Goal: Task Accomplishment & Management: Use online tool/utility

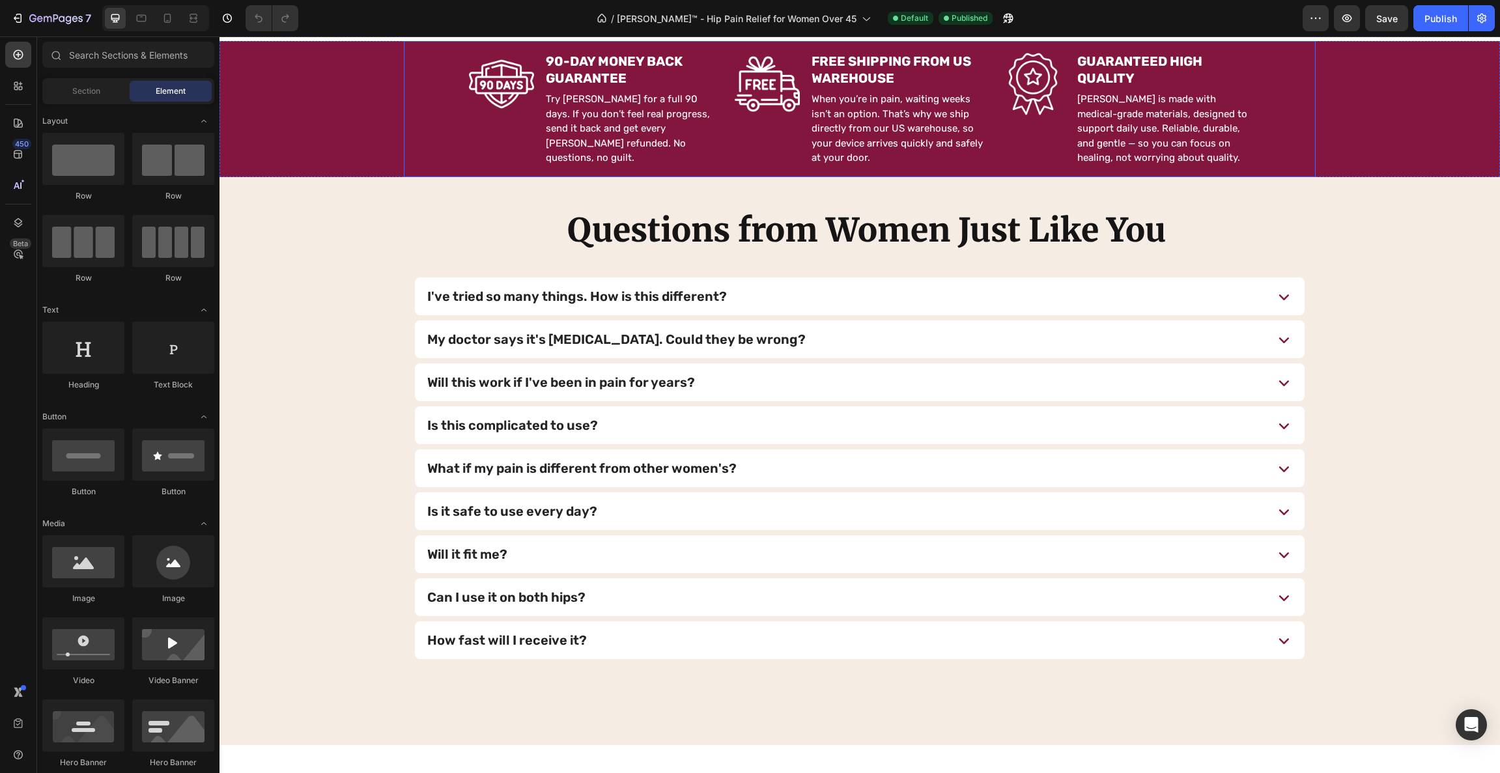
scroll to position [4933, 0]
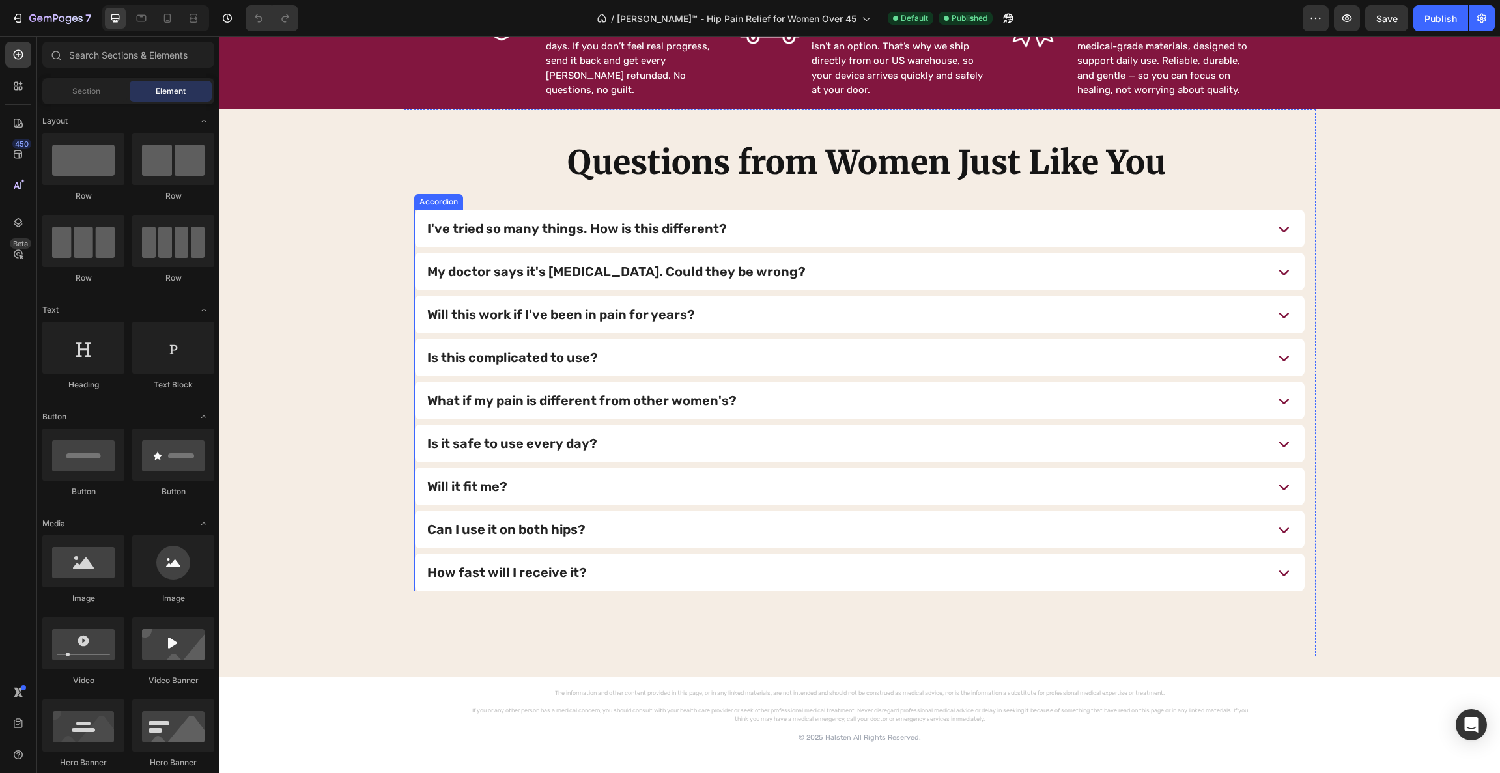
click at [820, 219] on div "I've tried so many things. How is this different?" at bounding box center [844, 228] width 838 height 27
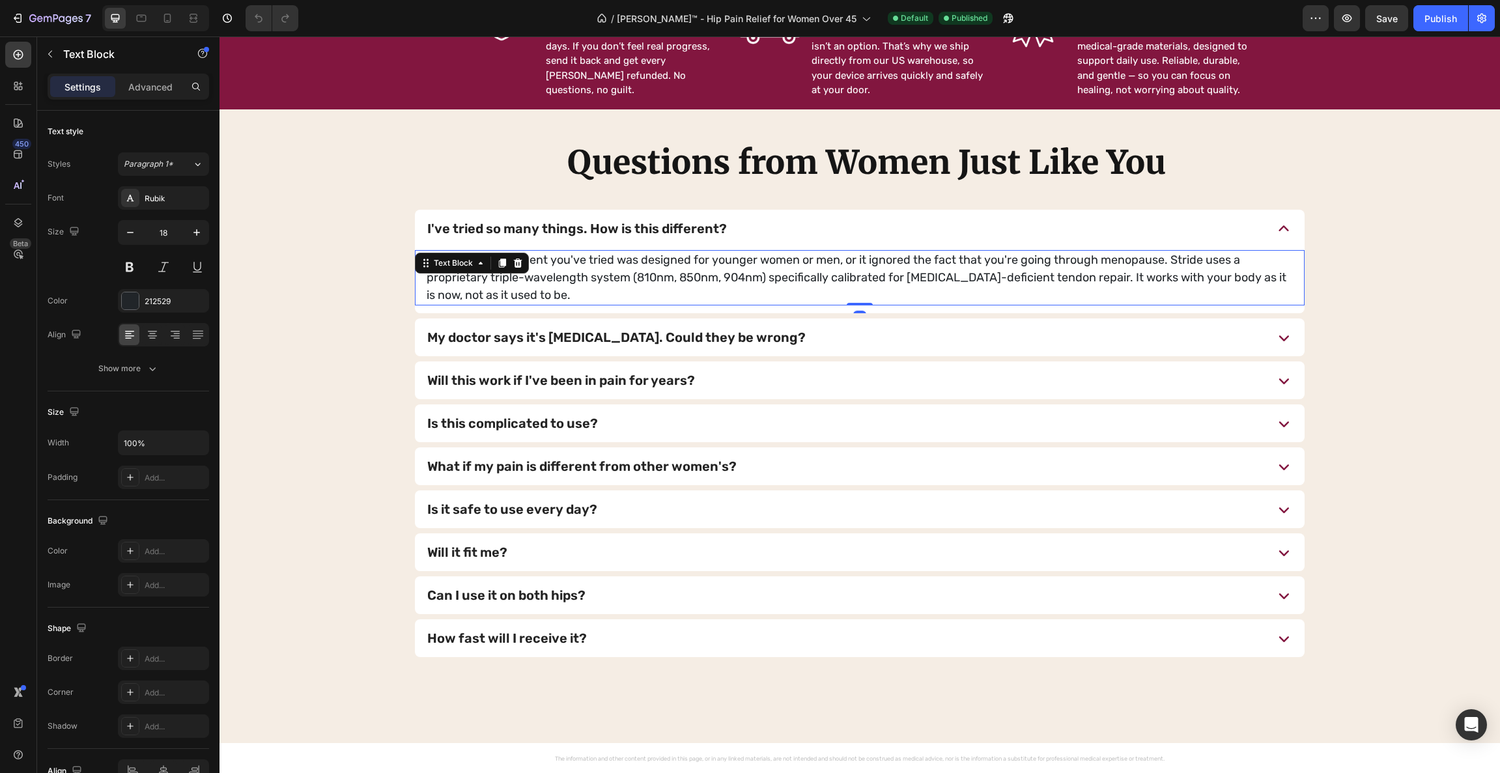
click at [642, 277] on p "Every other treatment you've tried was designed for younger women or men, or it…" at bounding box center [860, 277] width 866 height 53
click at [646, 278] on p "Every other treatment you've tried was designed for younger women or men, or it…" at bounding box center [860, 277] width 866 height 53
click at [648, 279] on p "Every other treatment you've tried was designed for younger women or men, or it…" at bounding box center [860, 277] width 866 height 53
click at [690, 277] on p "Every other treatment you've tried was designed for younger women or men, or it…" at bounding box center [860, 277] width 866 height 53
click at [739, 278] on p "Every other treatment you've tried was designed for younger women or men, or it…" at bounding box center [860, 277] width 866 height 53
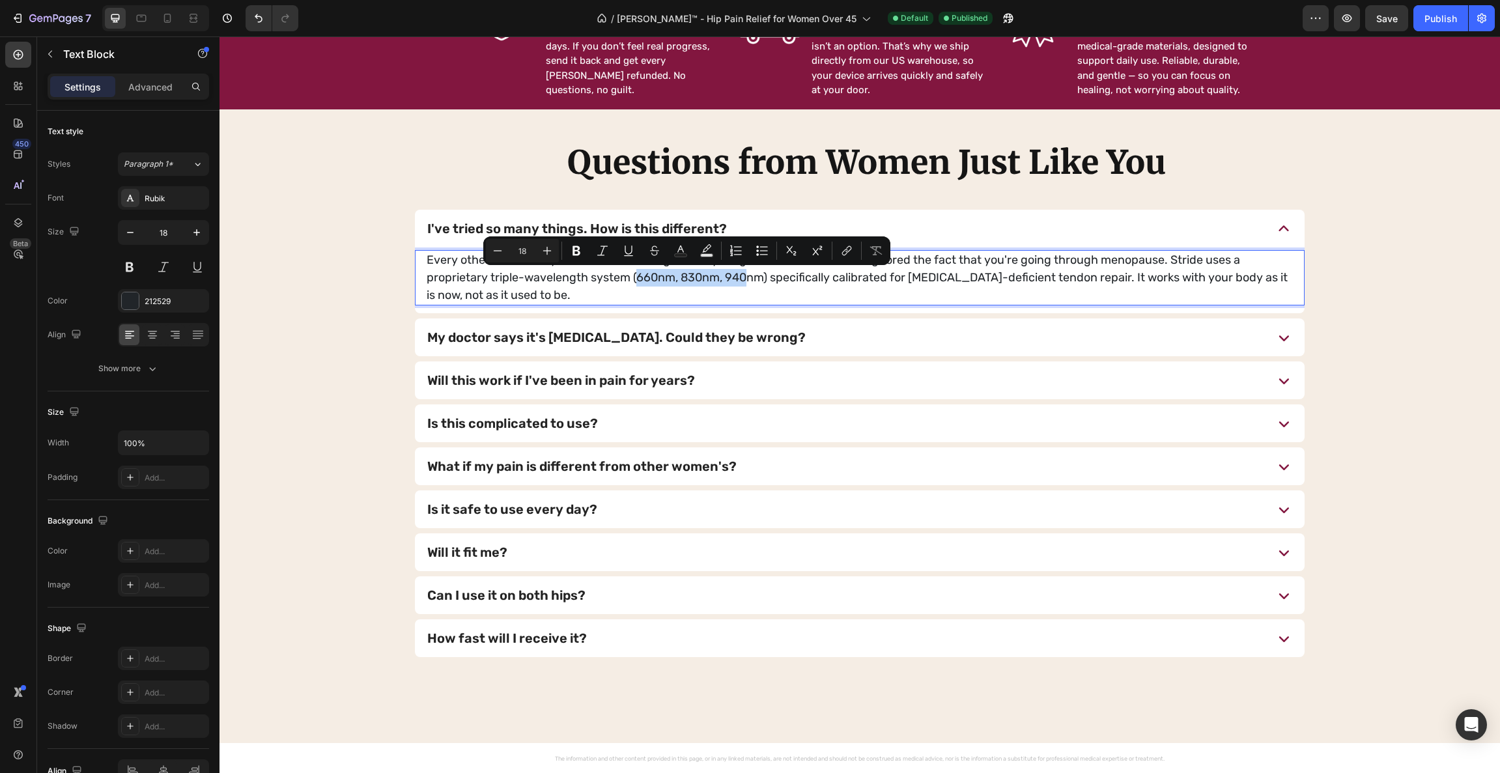
drag, startPoint x: 744, startPoint y: 278, endPoint x: 632, endPoint y: 277, distance: 112.0
click at [632, 277] on p "Every other treatment you've tried was designed for younger women or men, or it…" at bounding box center [860, 277] width 866 height 53
click at [718, 280] on p "Every other treatment you've tried was designed for younger women or men, or it…" at bounding box center [860, 277] width 866 height 53
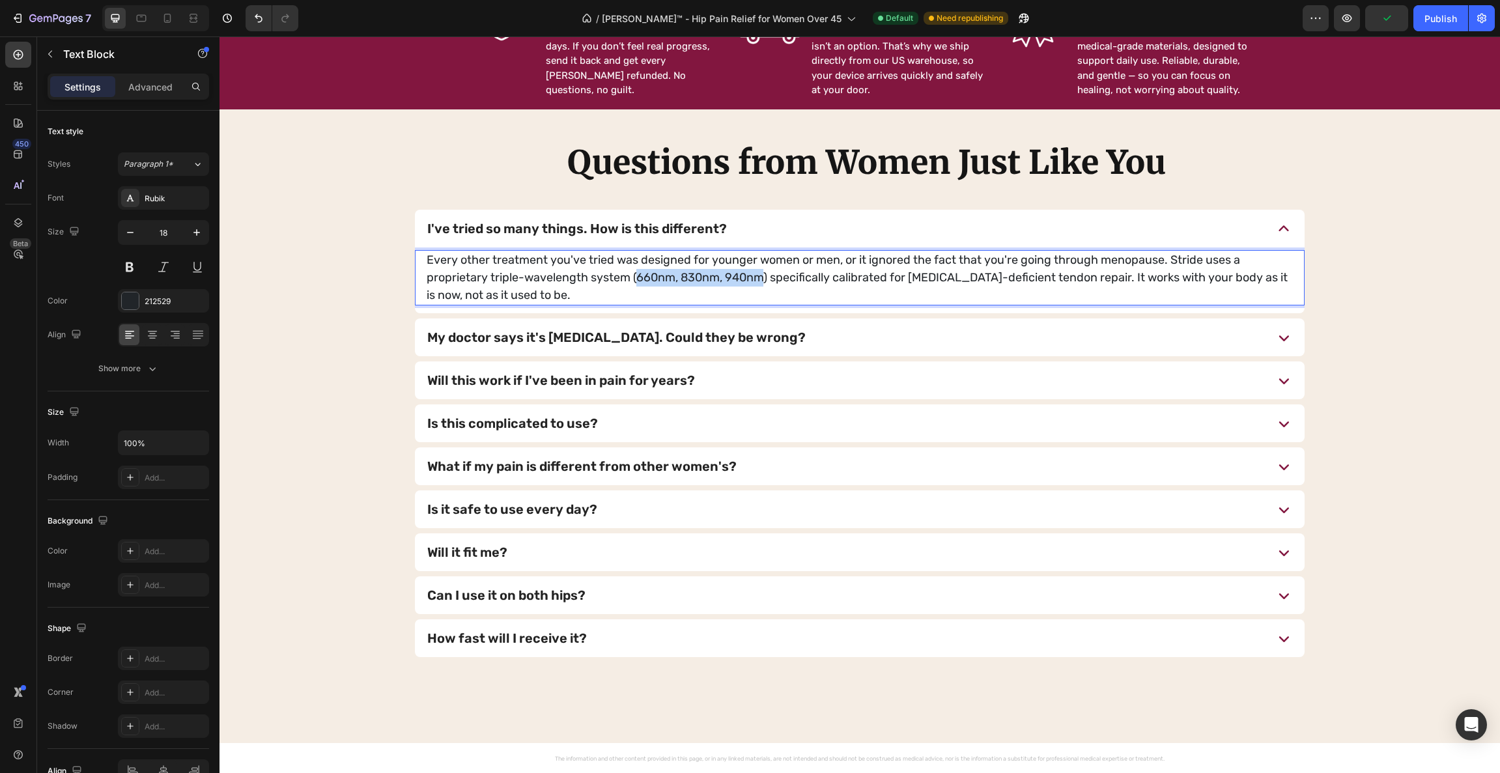
drag, startPoint x: 758, startPoint y: 277, endPoint x: 634, endPoint y: 282, distance: 124.5
click at [634, 282] on p "Every other treatment you've tried was designed for younger women or men, or it…" at bounding box center [860, 277] width 866 height 53
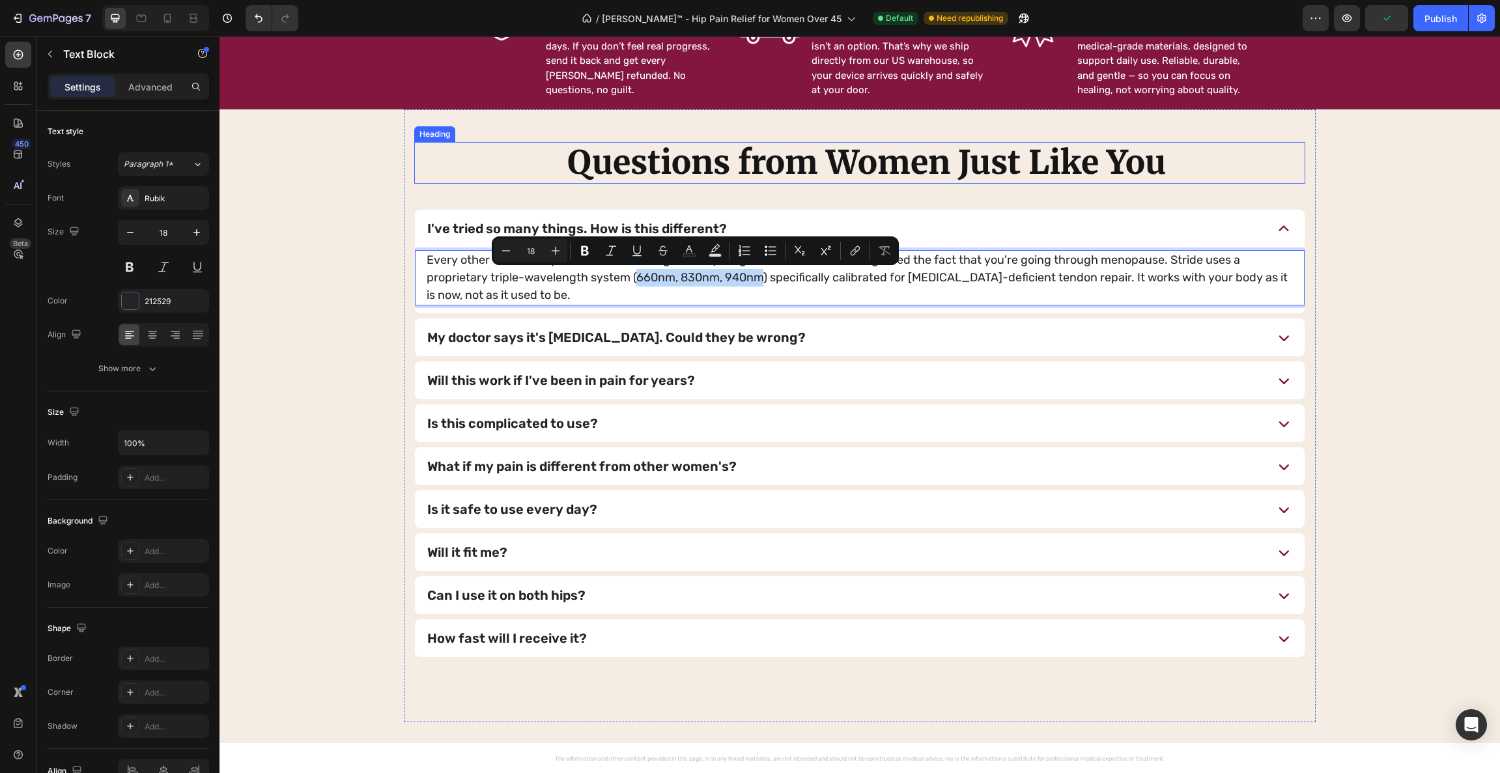
copy p "660nm, 830nm, 940nm"
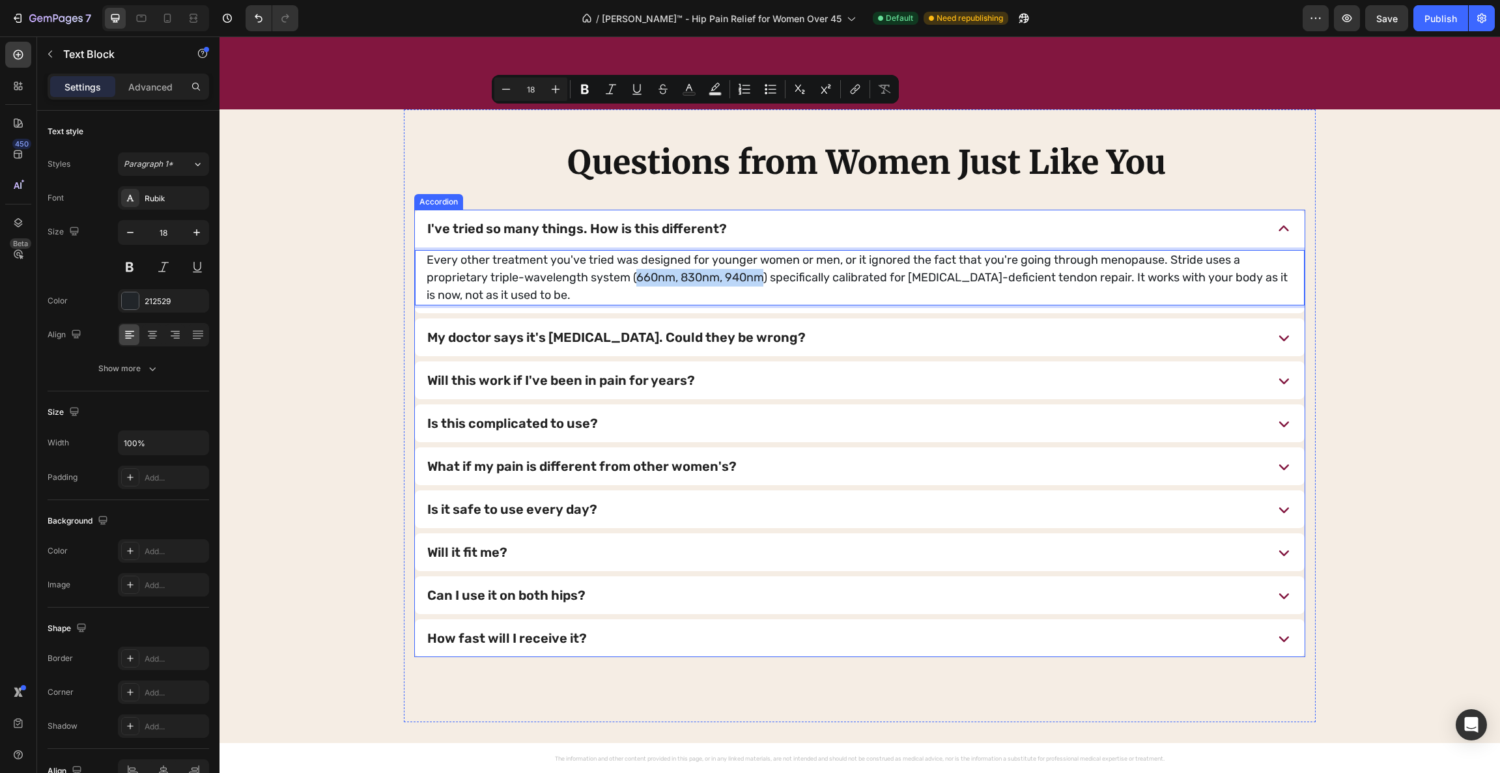
scroll to position [5136, 0]
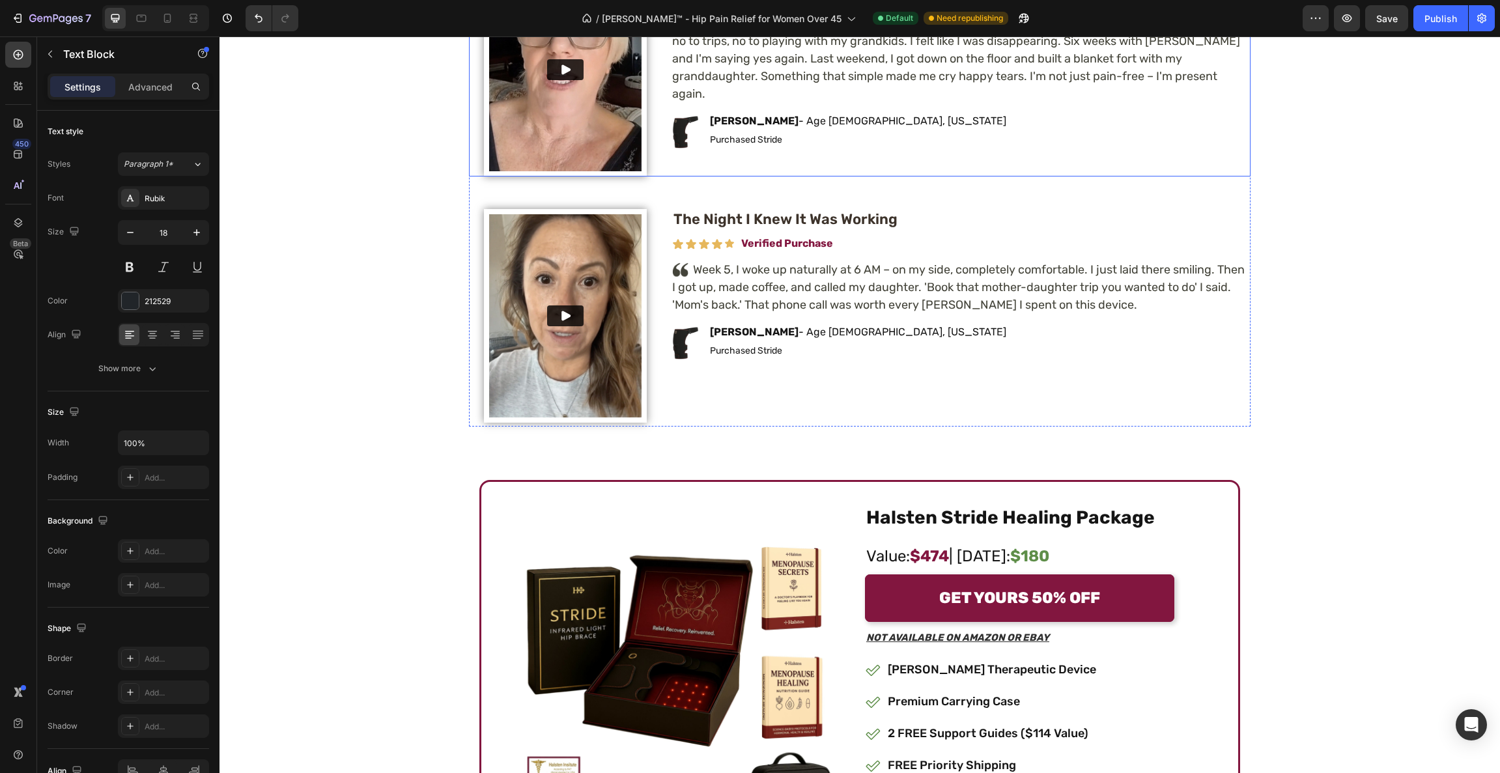
type input "16"
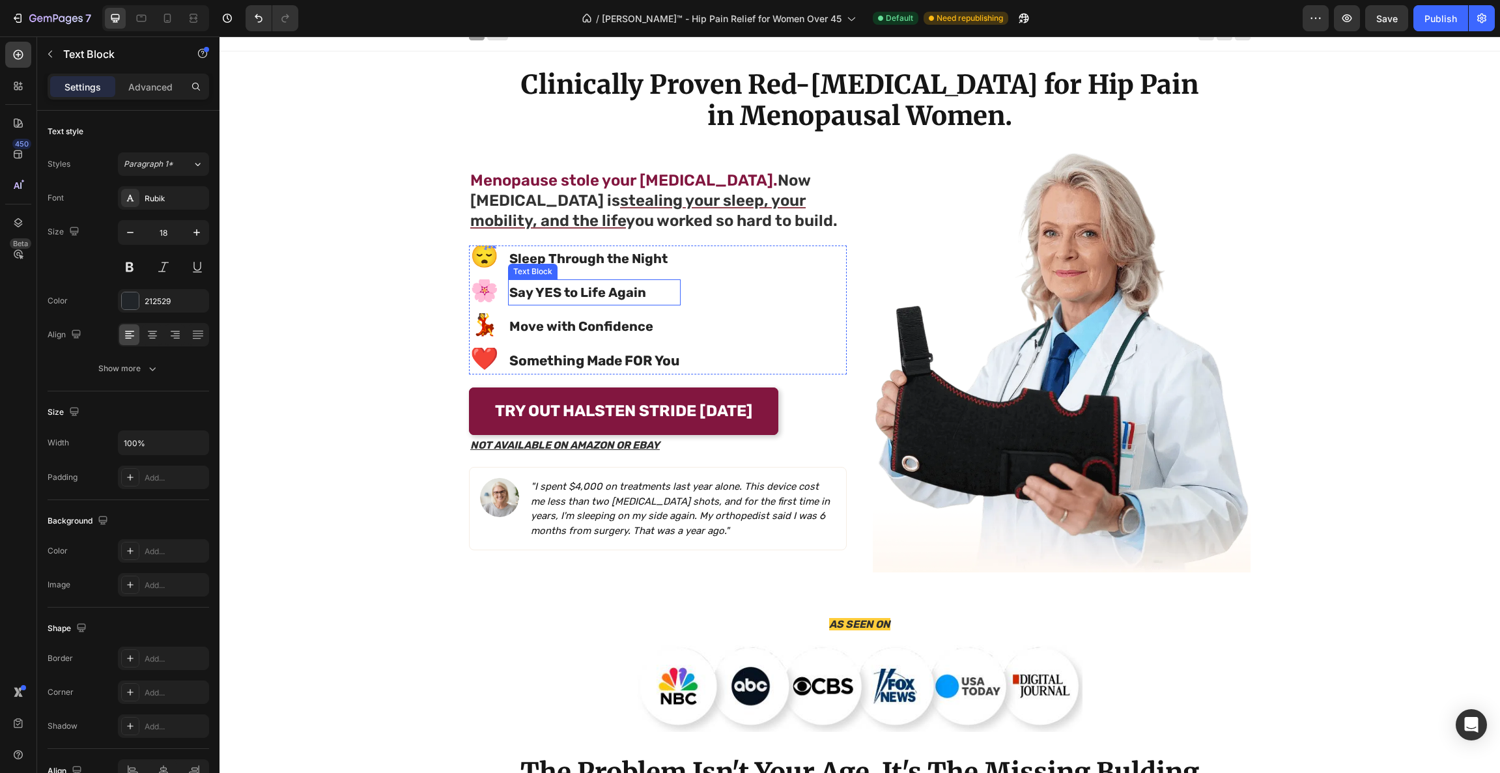
scroll to position [0, 0]
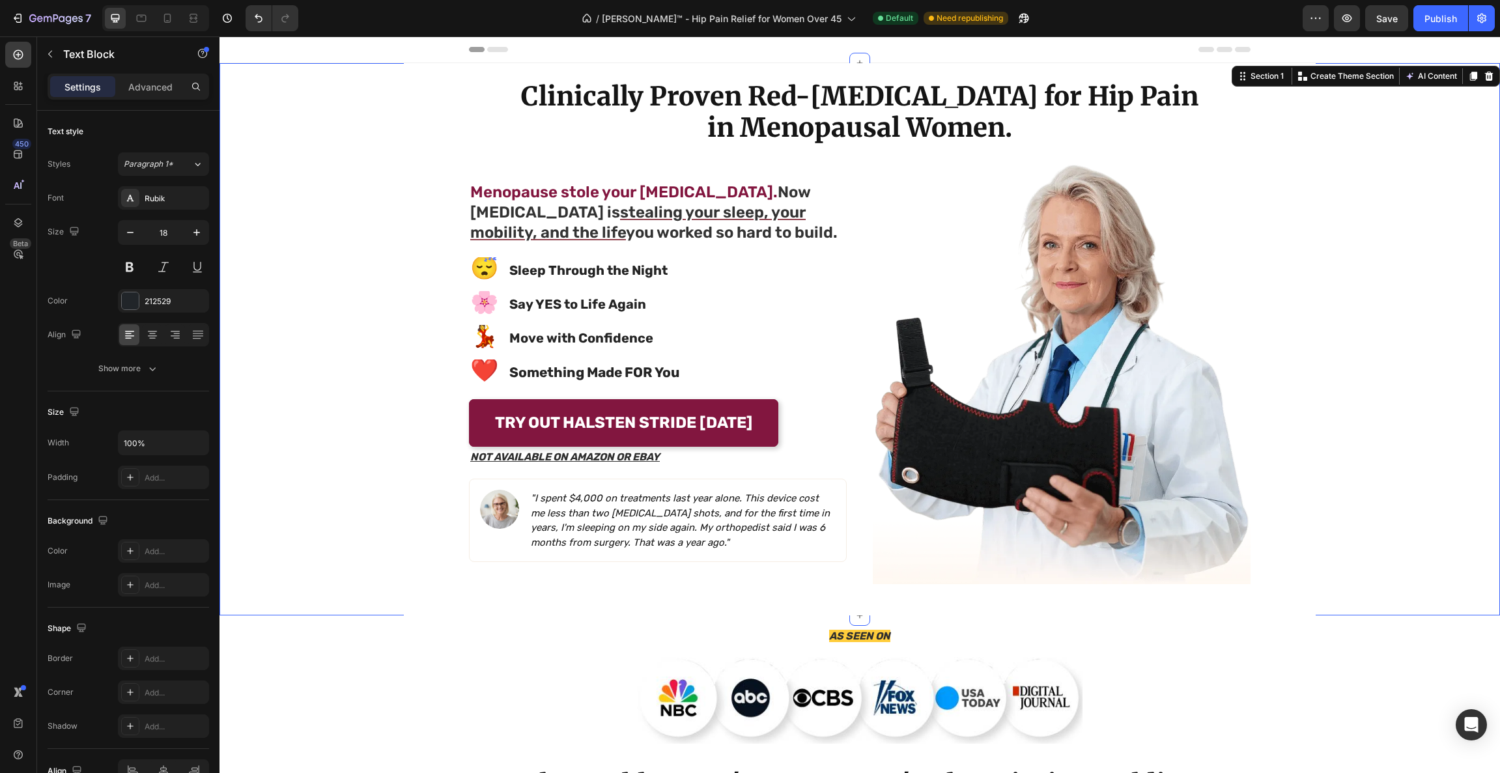
click at [290, 111] on div "Image Clinically Proven Red-Light Therapy for Hip Pain in Menopausal Women. Hea…" at bounding box center [860, 339] width 1281 height 552
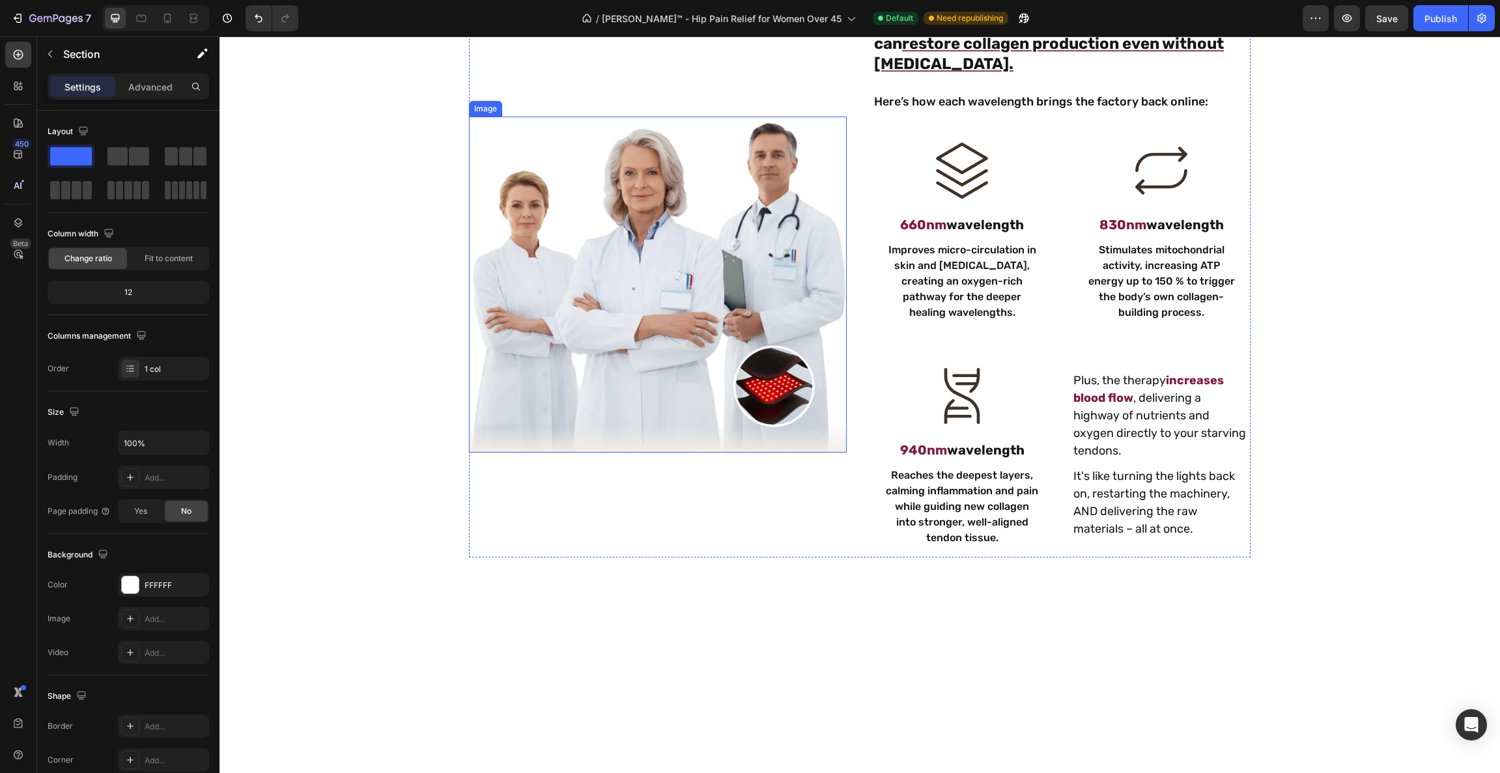
scroll to position [993, 0]
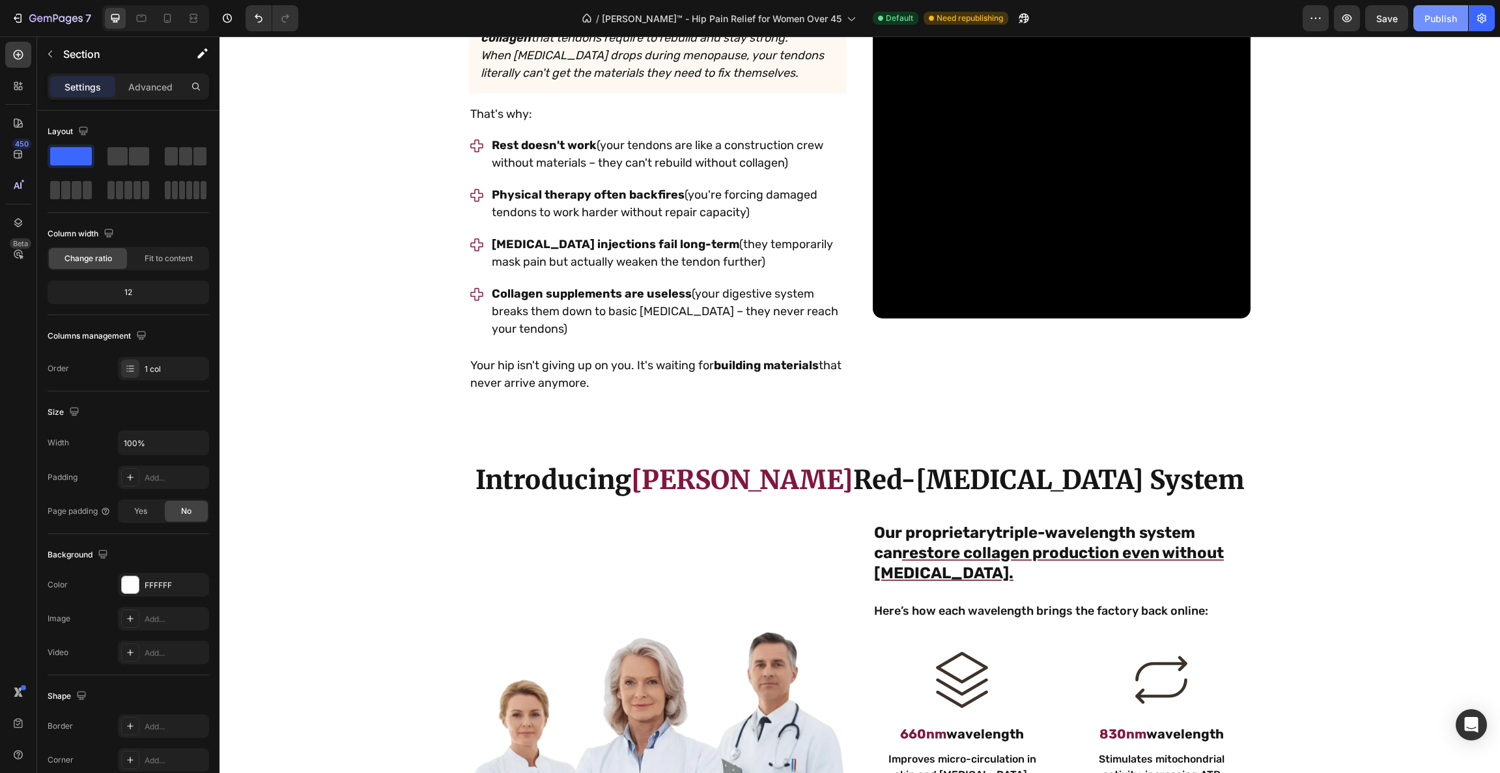
click at [1434, 12] on div "Publish" at bounding box center [1441, 19] width 33 height 14
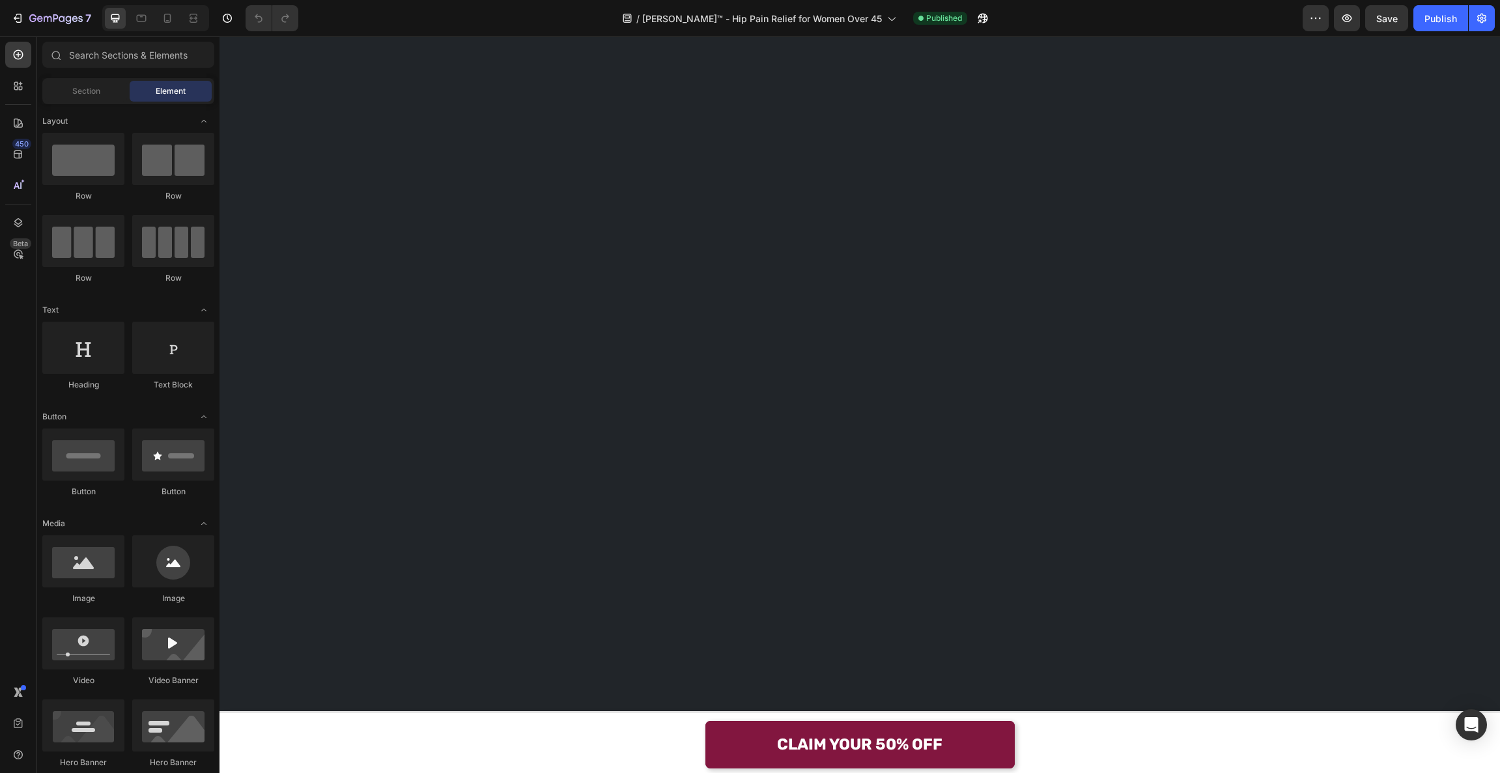
scroll to position [9587, 0]
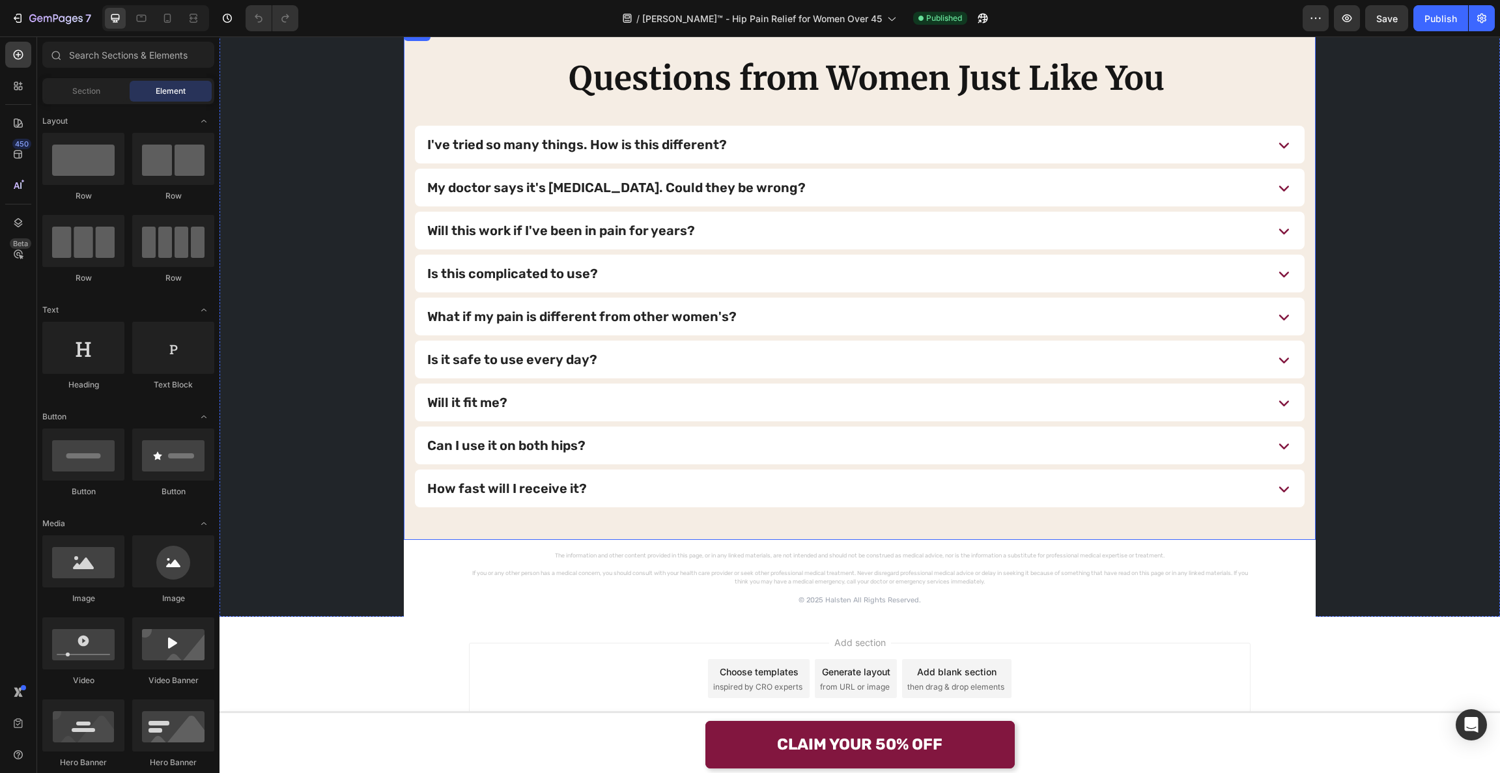
click at [735, 143] on div "I've tried so many things. How is this different?" at bounding box center [844, 144] width 838 height 27
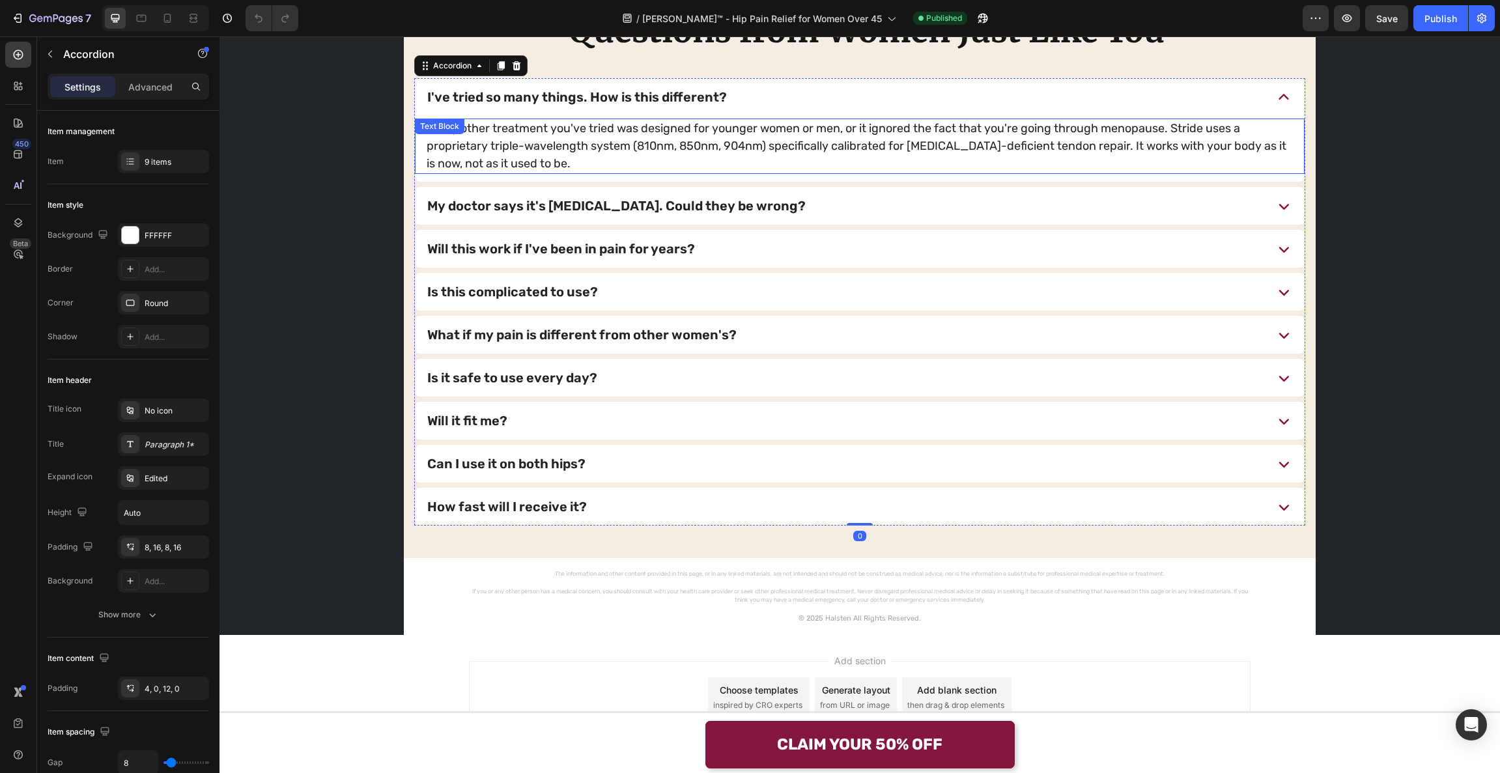
scroll to position [9653, 0]
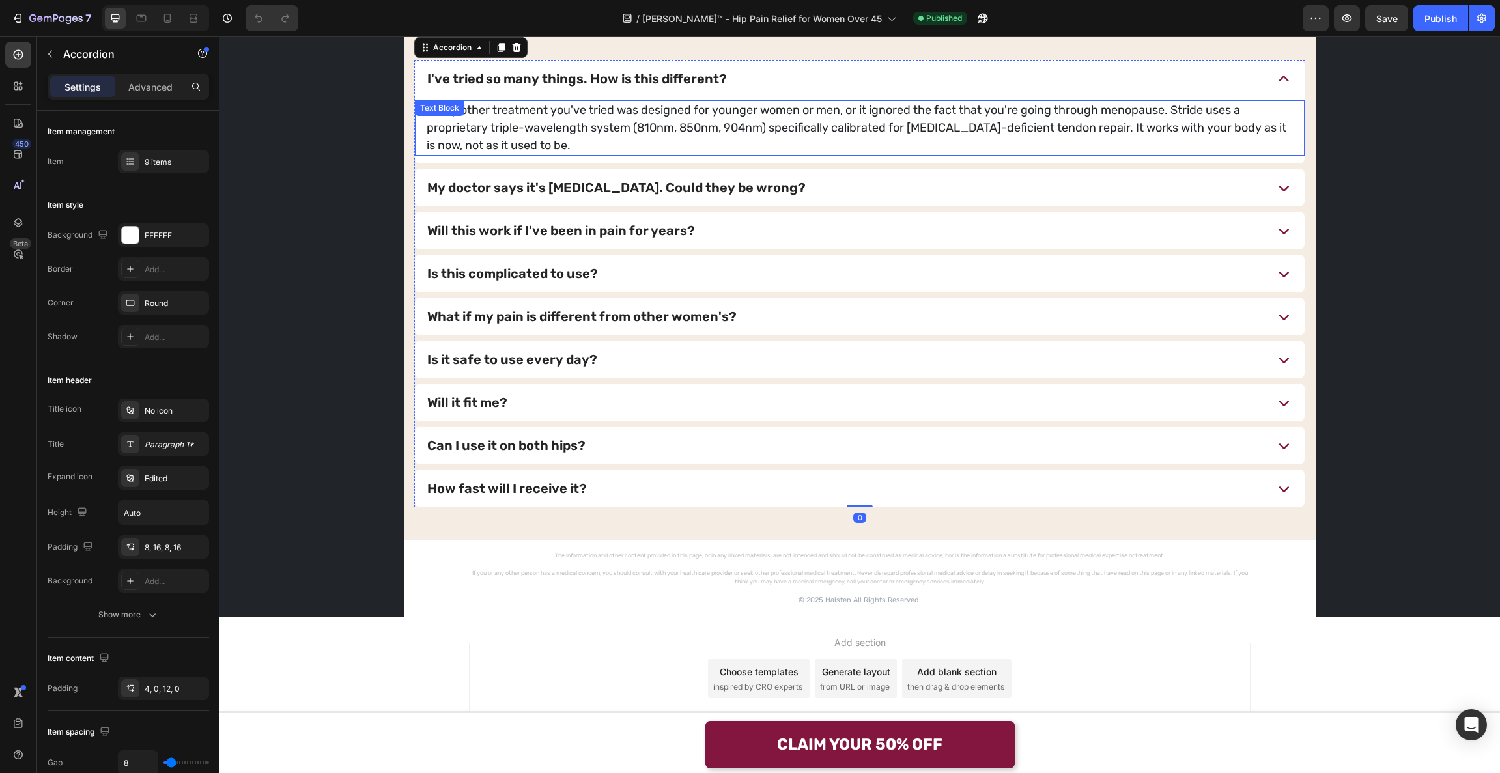
click at [644, 139] on p "Every other treatment you've tried was designed for younger women or men, or it…" at bounding box center [860, 128] width 866 height 53
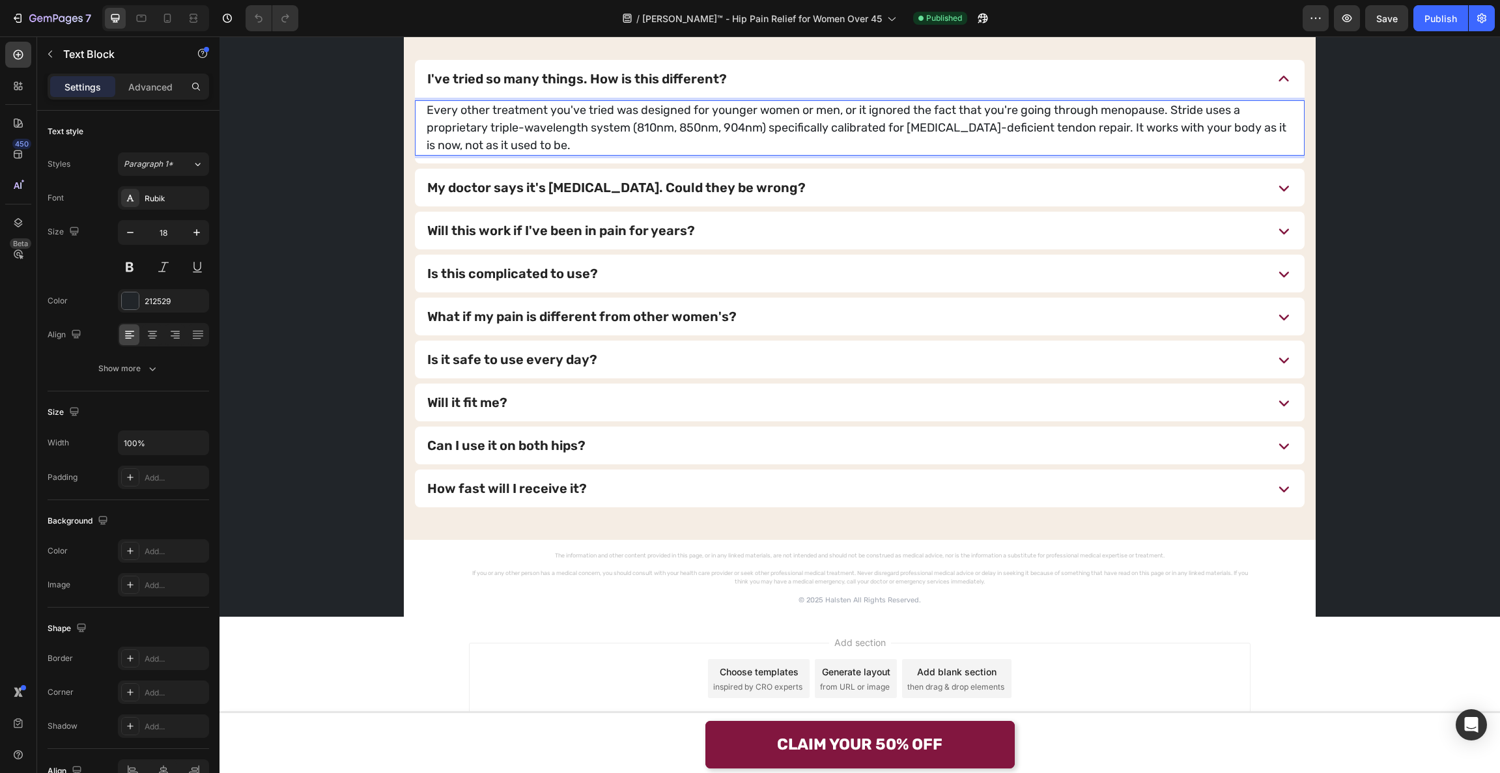
click at [638, 130] on p "Every other treatment you've tried was designed for younger women or men, or it…" at bounding box center [860, 128] width 866 height 53
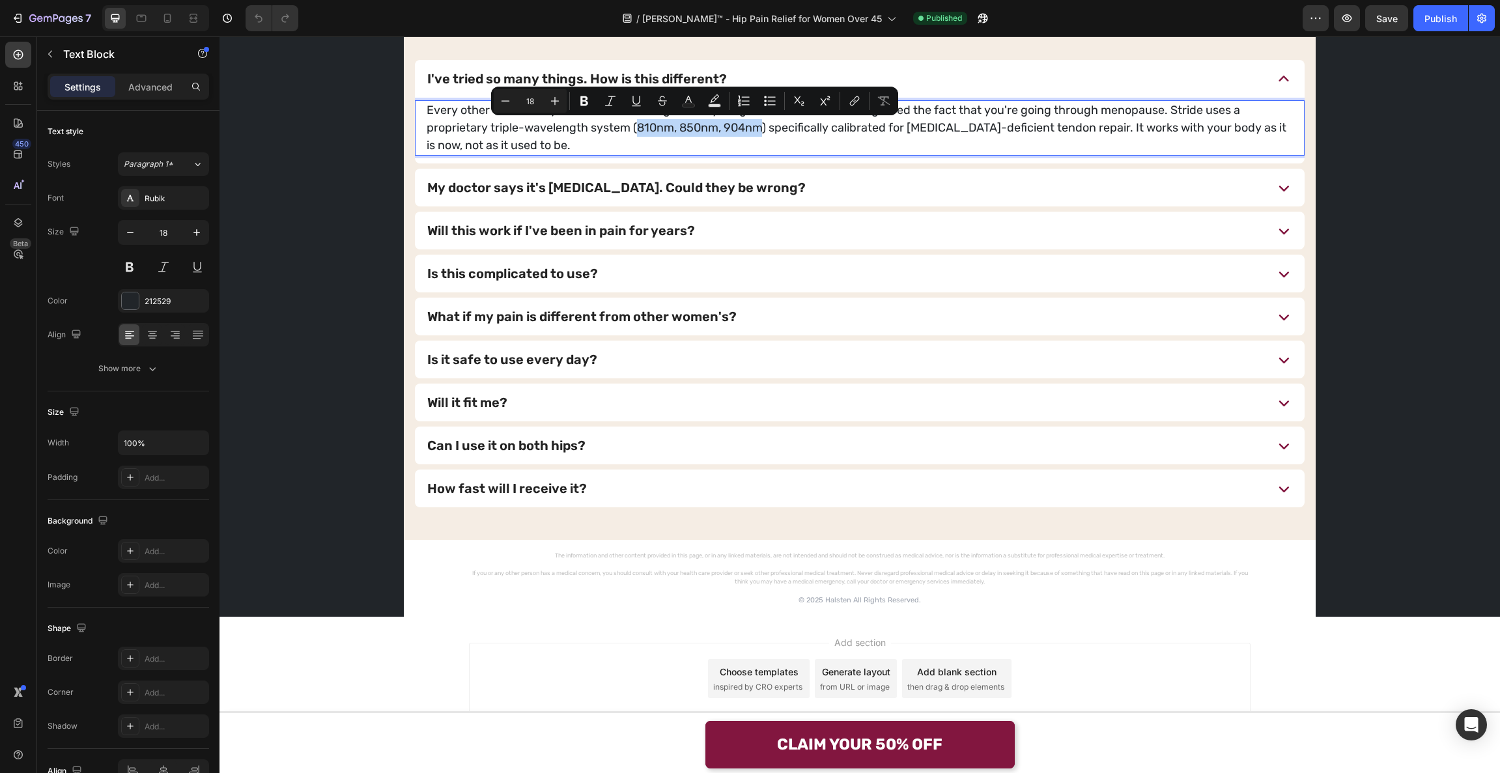
drag, startPoint x: 633, startPoint y: 128, endPoint x: 755, endPoint y: 131, distance: 121.8
click at [755, 131] on p "Every other treatment you've tried was designed for younger women or men, or it…" at bounding box center [860, 128] width 866 height 53
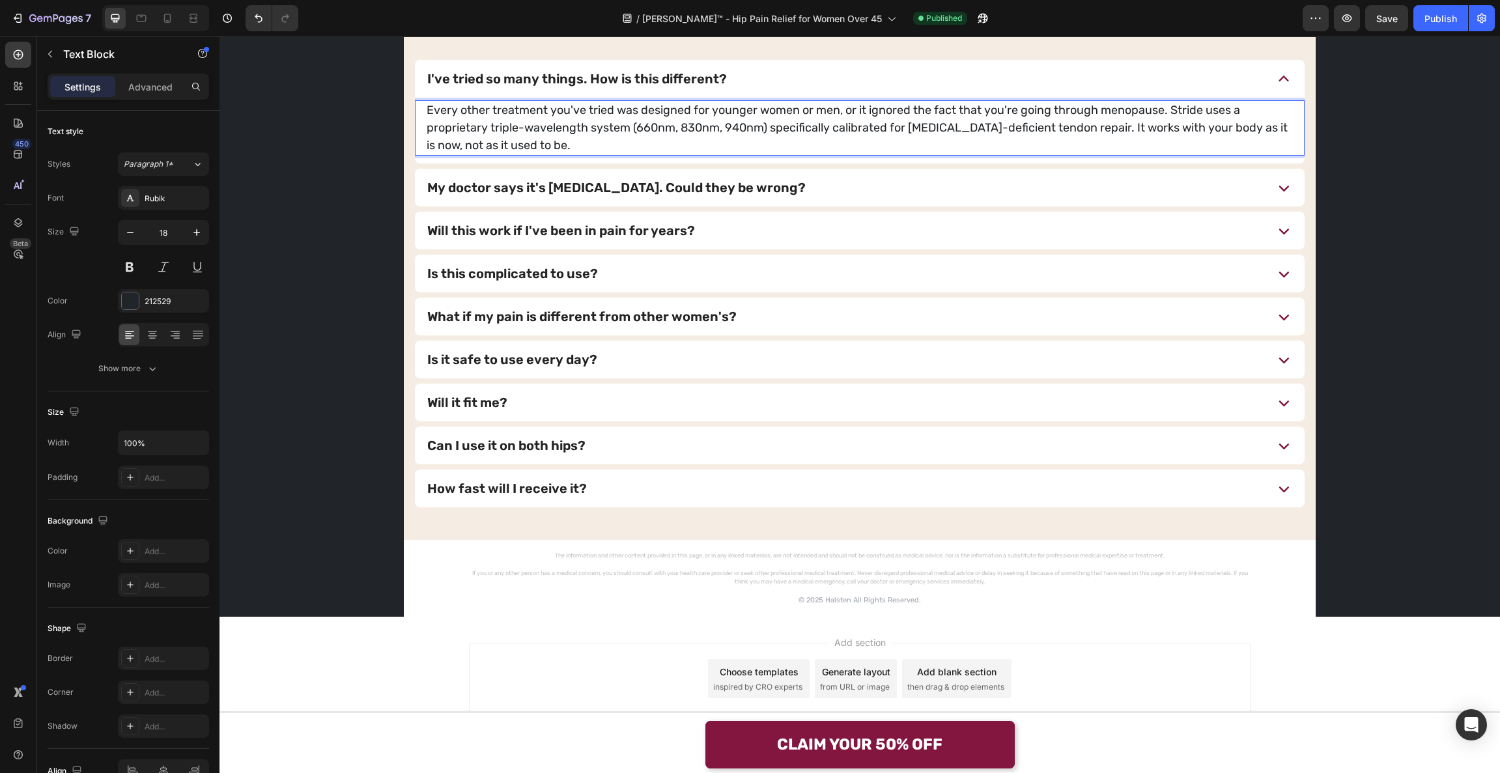
click at [830, 139] on p "Every other treatment you've tried was designed for younger women or men, or it…" at bounding box center [860, 128] width 866 height 53
click at [1402, 186] on div "Questions from Women Just Like You Heading I've tried so many things. How is th…" at bounding box center [860, 289] width 1281 height 658
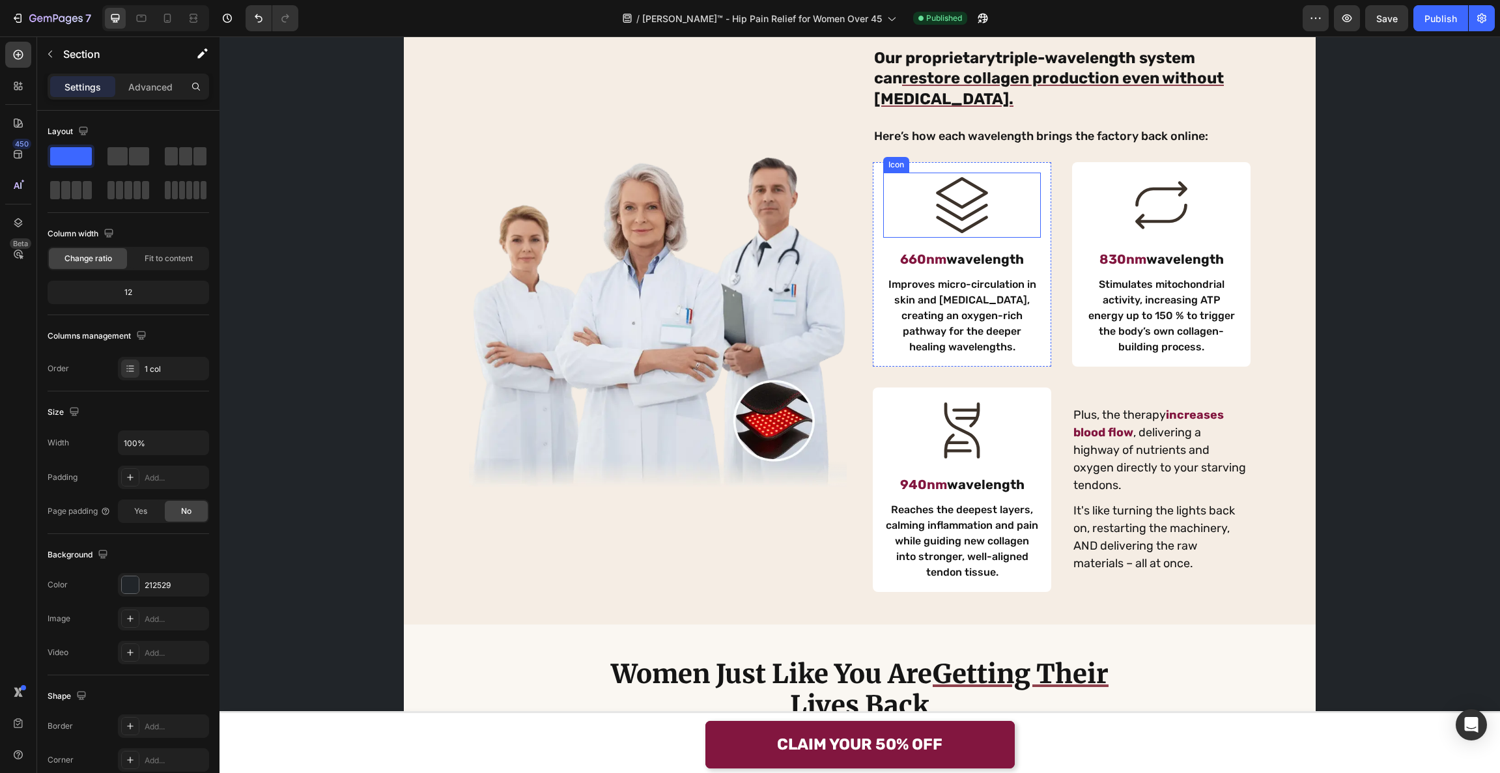
scroll to position [1368, 0]
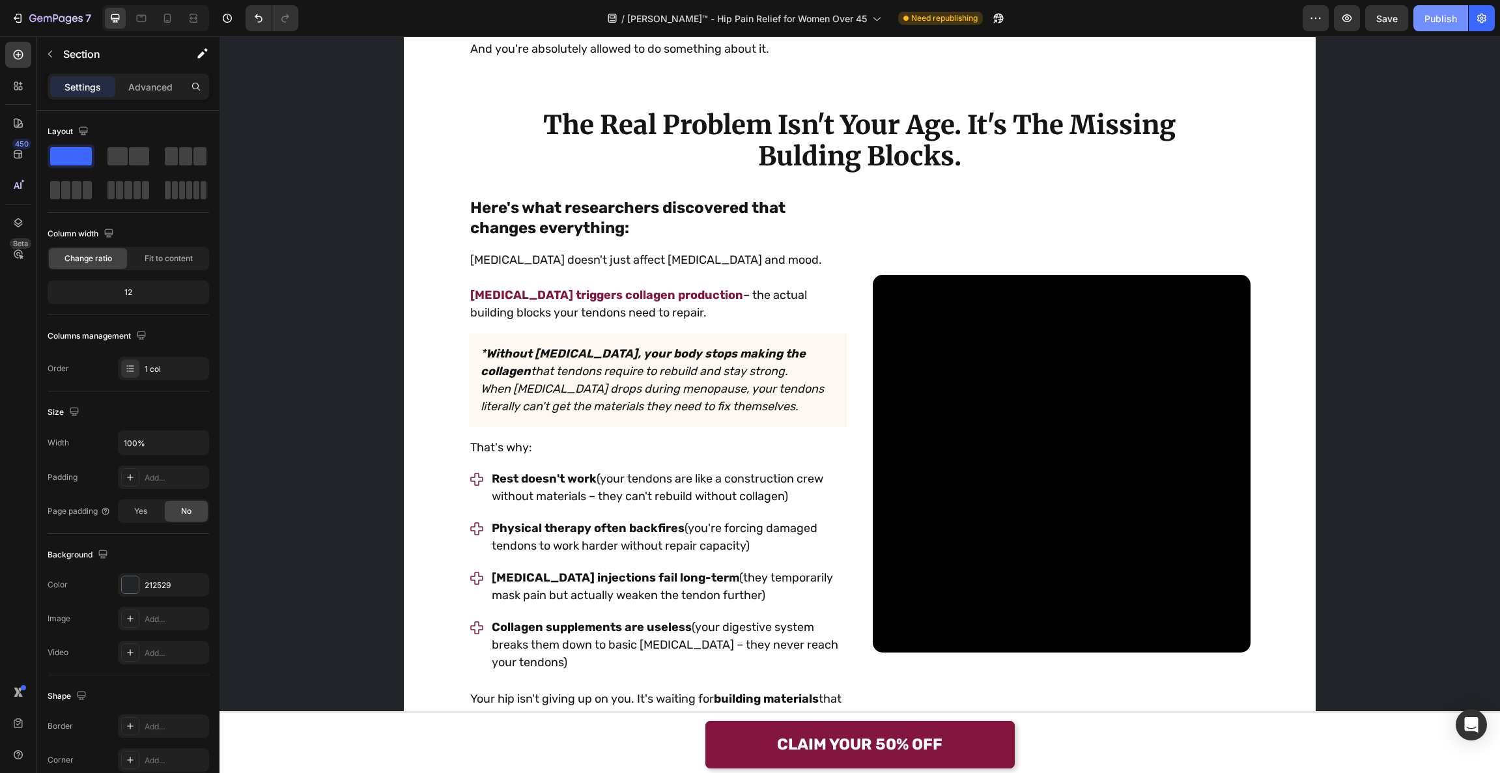
click at [1438, 16] on div "Publish" at bounding box center [1441, 19] width 33 height 14
